Goal: Task Accomplishment & Management: Use online tool/utility

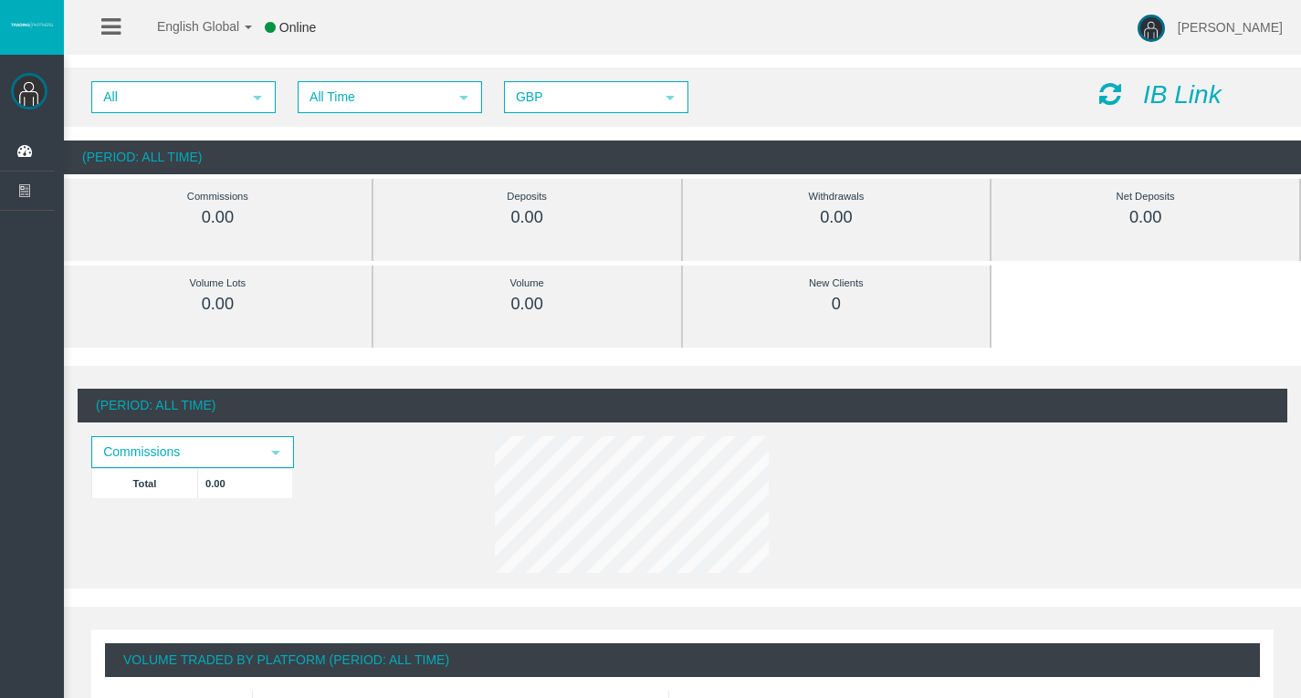
click at [1166, 85] on icon "IB Link" at bounding box center [1182, 94] width 79 height 28
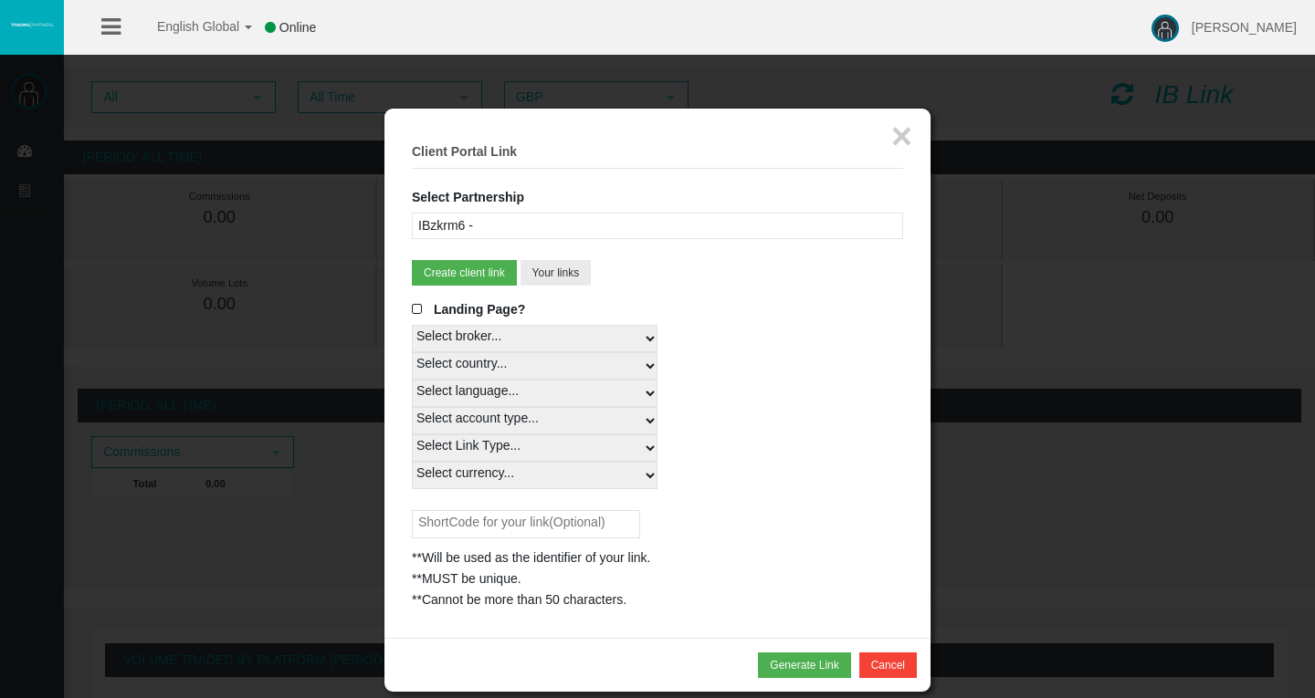
click at [503, 360] on select "Select country... Rest of the World" at bounding box center [535, 365] width 246 height 27
select select
click at [412, 352] on select "Select country... Rest of the World" at bounding box center [535, 365] width 246 height 27
click at [485, 396] on select "Select language... English Japanese Chinese Portuguese Spanish Czech German Fre…" at bounding box center [535, 393] width 246 height 27
select select
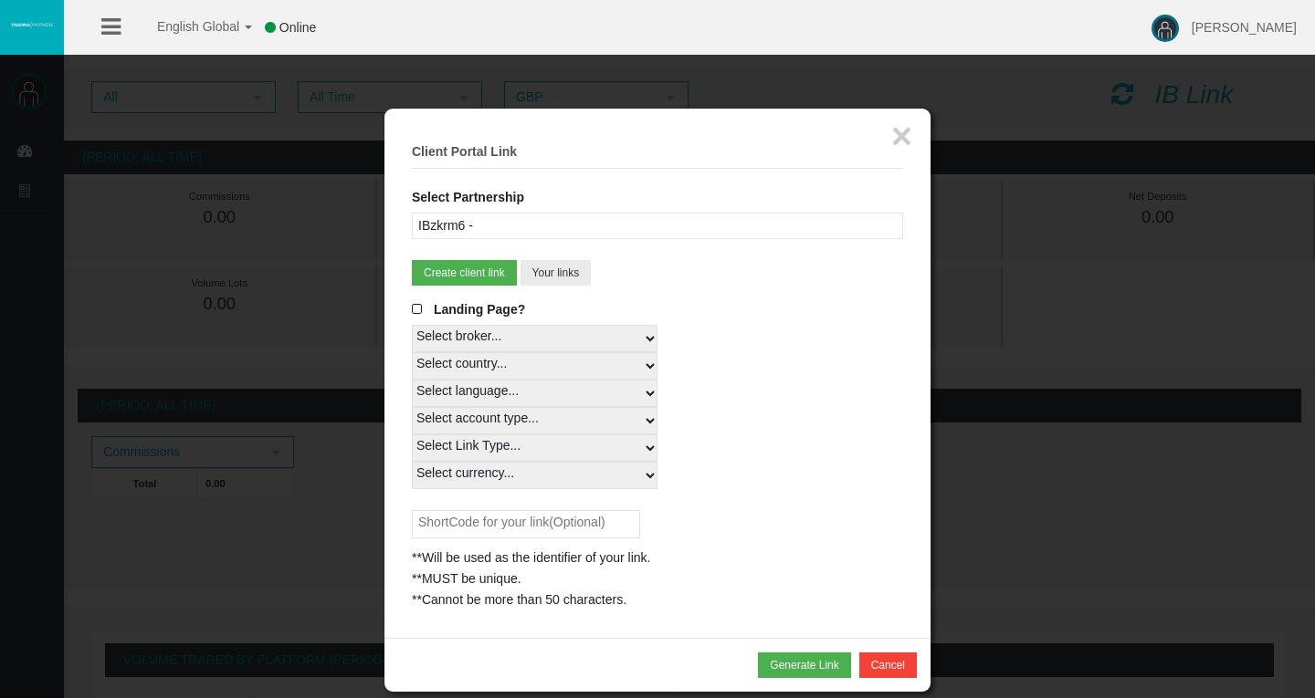
click at [412, 380] on select "Select language... English Japanese Chinese Portuguese Spanish Czech German Fre…" at bounding box center [535, 393] width 246 height 27
click at [467, 421] on select "Select account type... All Platforms MT4 LiveFixedSpreadAccount MT4 LiveFloatin…" at bounding box center [535, 420] width 246 height 27
select select
click at [412, 407] on select "Select account type... All Platforms MT4 LiveFixedSpreadAccount MT4 LiveFloatin…" at bounding box center [535, 420] width 246 height 27
click at [509, 447] on select "Select Link Type... Real" at bounding box center [535, 448] width 246 height 27
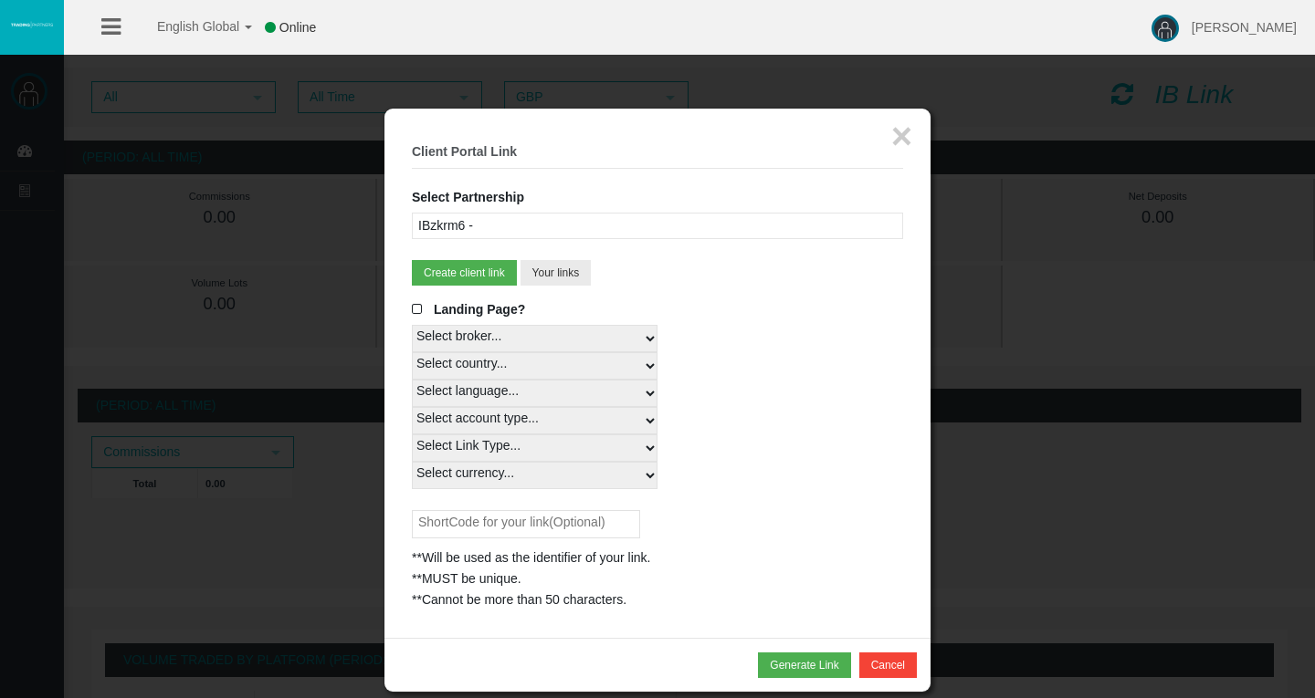
select select "Real"
click at [412, 435] on select "Select Link Type... Real" at bounding box center [535, 448] width 246 height 27
click at [513, 463] on select "Select currency... All Currencies" at bounding box center [535, 475] width 246 height 27
click at [510, 474] on select "Select currency... All Currencies" at bounding box center [535, 475] width 246 height 27
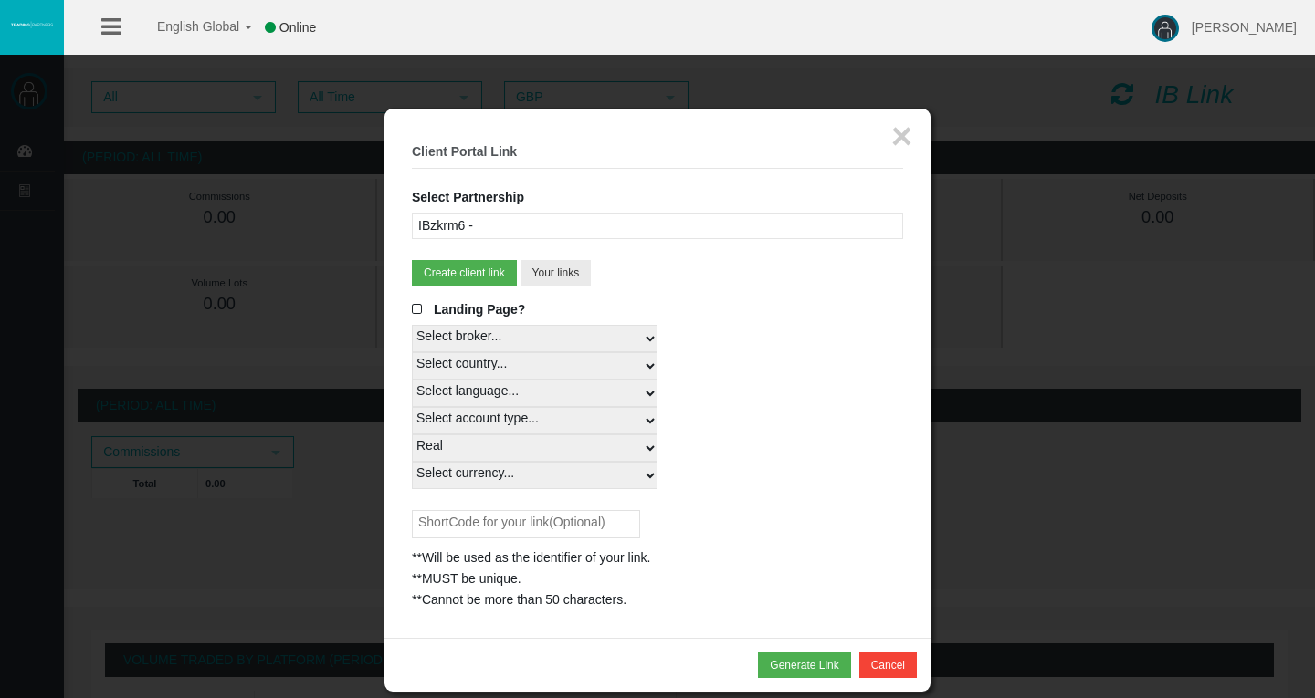
select select "All Currencies"
click at [412, 462] on select "Select currency... All Currencies" at bounding box center [535, 475] width 246 height 27
